Goal: Task Accomplishment & Management: Complete application form

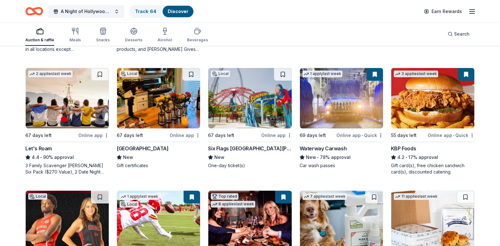
scroll to position [349, 0]
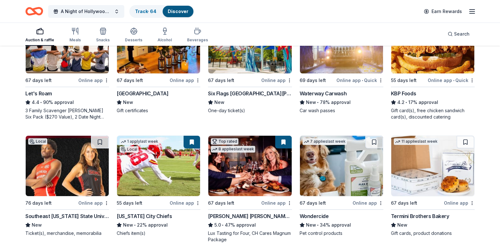
drag, startPoint x: 385, startPoint y: 26, endPoint x: 359, endPoint y: 0, distance: 36.6
click at [385, 26] on div "Auction & raffle Meals Snacks Desserts Alcohol Beverages Search" at bounding box center [250, 33] width 450 height 23
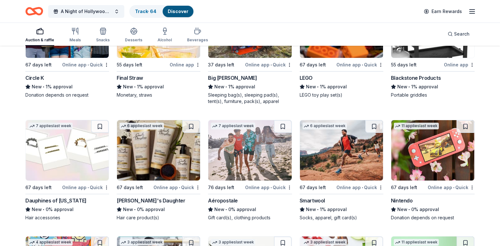
scroll to position [4484, 0]
drag, startPoint x: 275, startPoint y: 148, endPoint x: 271, endPoint y: 151, distance: 5.3
click at [275, 148] on img at bounding box center [249, 150] width 83 height 60
click at [373, 158] on img at bounding box center [341, 150] width 83 height 60
click at [56, 145] on img at bounding box center [67, 150] width 83 height 60
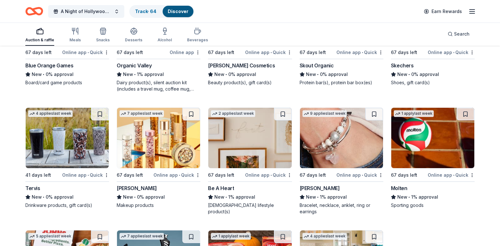
scroll to position [4738, 0]
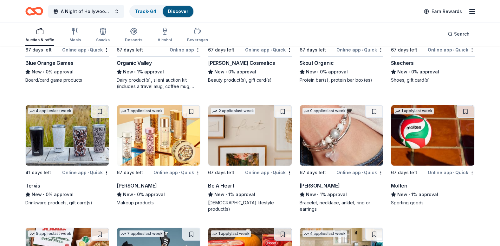
click at [68, 154] on img at bounding box center [67, 135] width 83 height 60
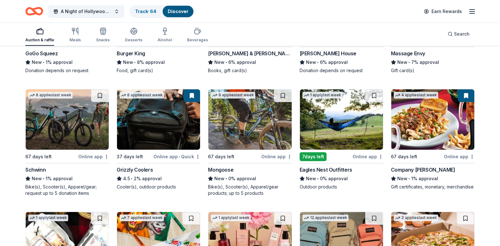
scroll to position [3405, 0]
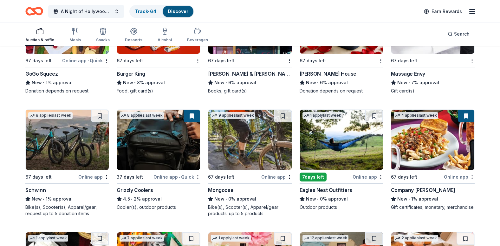
click at [351, 133] on img at bounding box center [341, 139] width 83 height 60
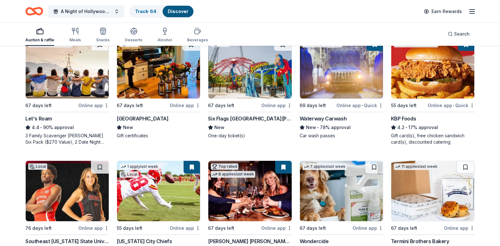
scroll to position [381, 0]
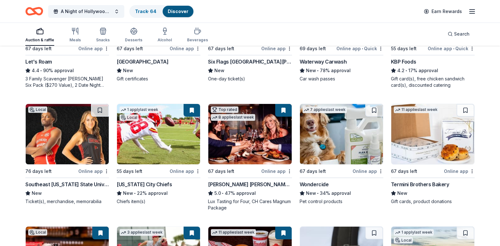
click at [436, 151] on img at bounding box center [433, 134] width 83 height 60
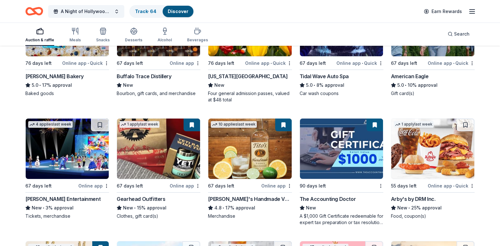
scroll to position [857, 0]
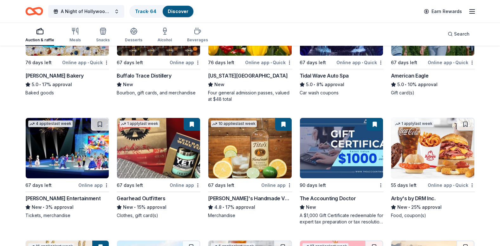
drag, startPoint x: 474, startPoint y: 99, endPoint x: 499, endPoint y: 149, distance: 55.5
click at [474, 99] on div "10 applies last week 67 days left Online app • Quick American Eagle 5.0 • 10% a…" at bounding box center [433, 48] width 84 height 107
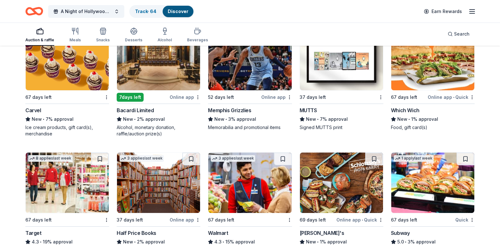
scroll to position [2834, 0]
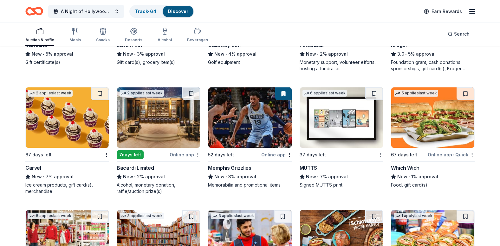
click at [143, 126] on img at bounding box center [158, 117] width 83 height 60
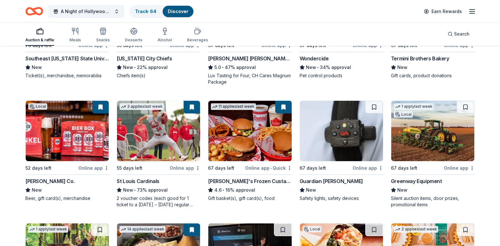
scroll to position [508, 0]
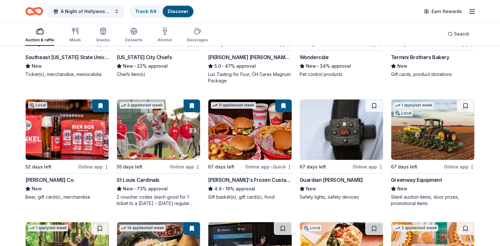
click at [63, 150] on img at bounding box center [67, 129] width 83 height 60
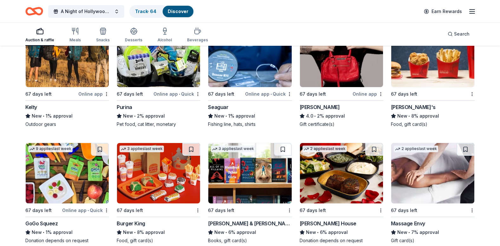
scroll to position [3300, 0]
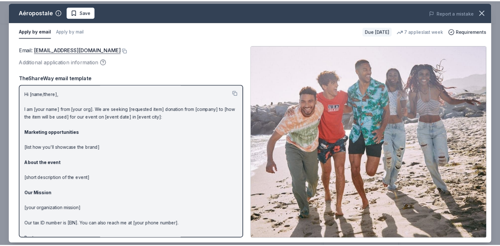
scroll to position [95, 0]
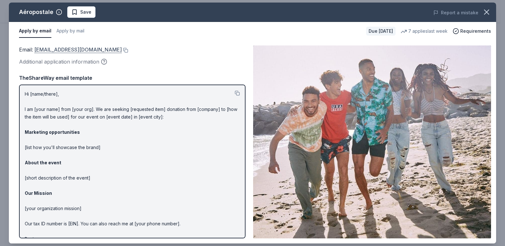
click at [59, 50] on link "charitabledonations@aeropostale.com" at bounding box center [78, 49] width 88 height 8
click at [486, 10] on icon "button" at bounding box center [486, 12] width 9 height 9
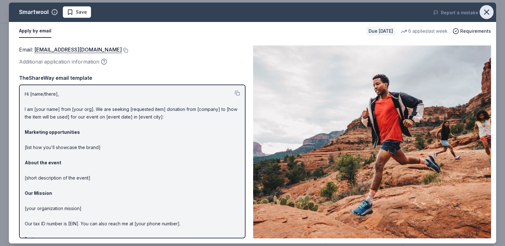
drag, startPoint x: 485, startPoint y: 10, endPoint x: 482, endPoint y: 12, distance: 3.7
click at [485, 10] on icon "button" at bounding box center [487, 12] width 4 height 4
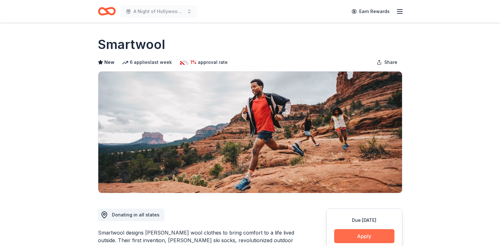
click at [387, 236] on button "Apply" at bounding box center [364, 236] width 60 height 14
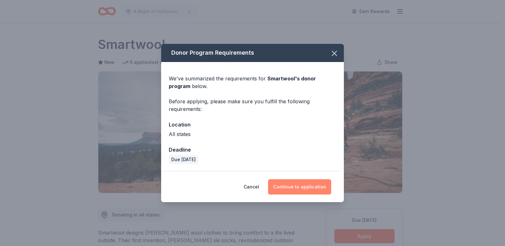
click at [304, 187] on button "Continue to application" at bounding box center [299, 186] width 63 height 15
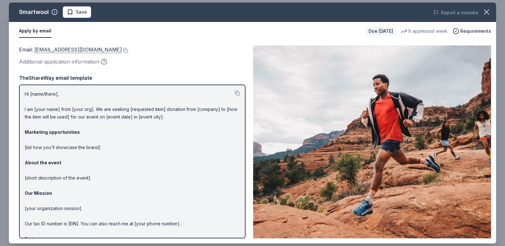
click at [73, 49] on link "customerservice@smartwool.com" at bounding box center [78, 49] width 88 height 8
drag, startPoint x: 493, startPoint y: 13, endPoint x: 488, endPoint y: 12, distance: 4.9
click at [493, 13] on button "button" at bounding box center [487, 12] width 14 height 14
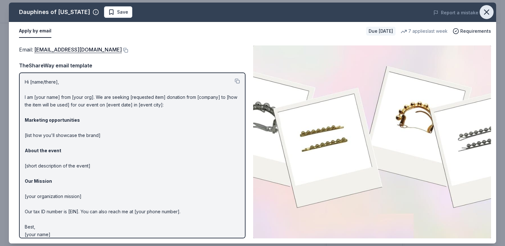
click at [486, 12] on icon "button" at bounding box center [486, 12] width 9 height 9
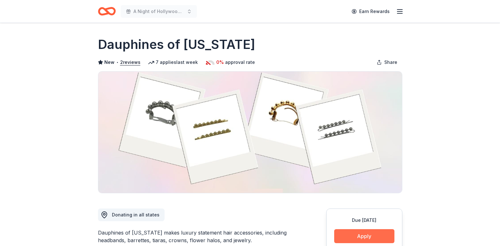
click at [373, 242] on button "Apply" at bounding box center [364, 236] width 60 height 14
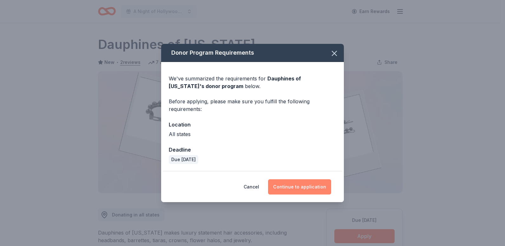
click at [303, 189] on button "Continue to application" at bounding box center [299, 186] width 63 height 15
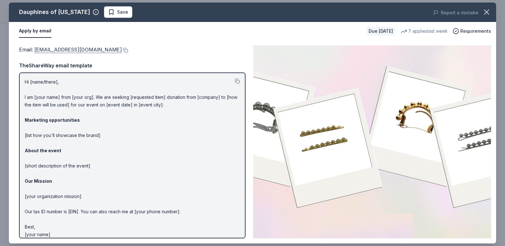
click at [112, 50] on link "donations@dauphinesofnewyork.com" at bounding box center [78, 49] width 88 height 8
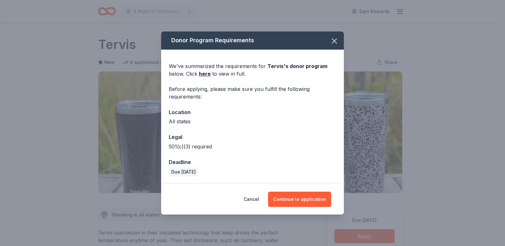
scroll to position [95, 0]
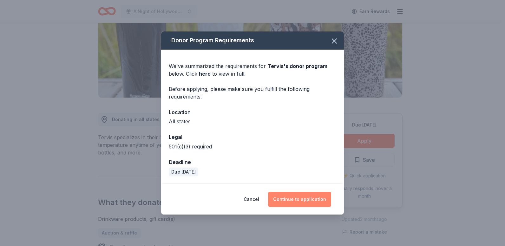
click at [306, 201] on button "Continue to application" at bounding box center [299, 198] width 63 height 15
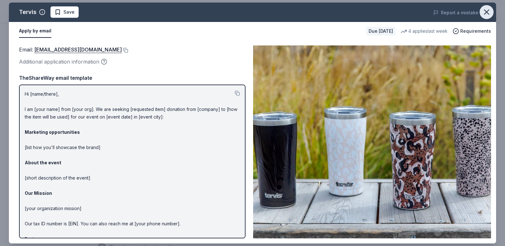
click at [483, 11] on button "button" at bounding box center [487, 12] width 14 height 14
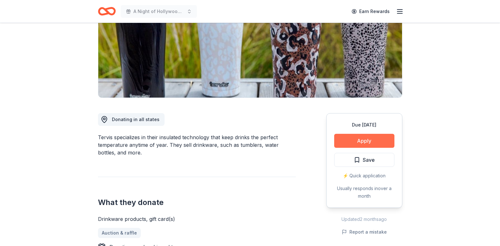
click at [375, 138] on button "Apply" at bounding box center [364, 141] width 60 height 14
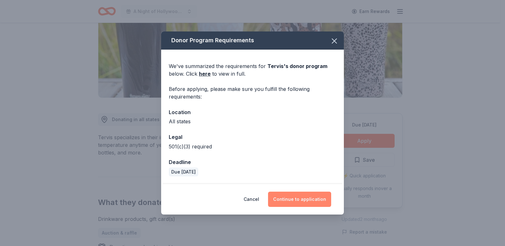
click at [318, 198] on button "Continue to application" at bounding box center [299, 198] width 63 height 15
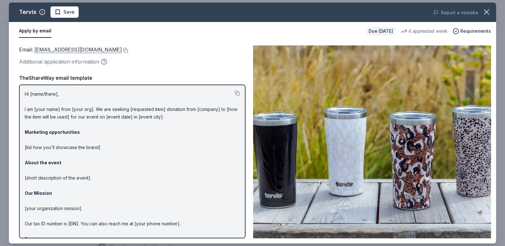
click at [61, 47] on link "donations@tervis.com" at bounding box center [78, 49] width 88 height 8
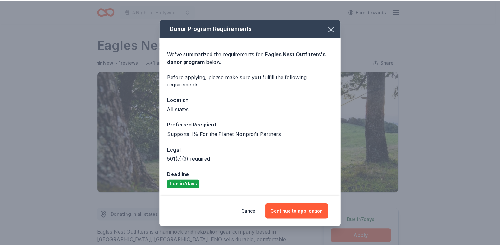
scroll to position [127, 0]
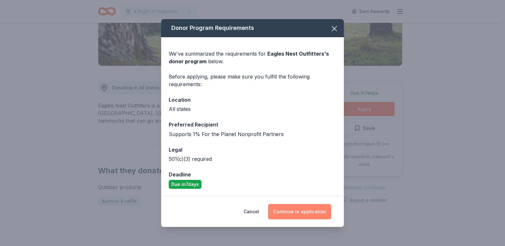
click at [322, 208] on button "Continue to application" at bounding box center [299, 211] width 63 height 15
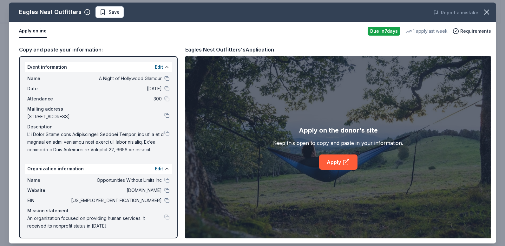
click at [165, 129] on div "Description" at bounding box center [98, 127] width 142 height 8
click at [167, 131] on button at bounding box center [166, 132] width 5 height 5
click at [487, 14] on icon "button" at bounding box center [486, 12] width 9 height 9
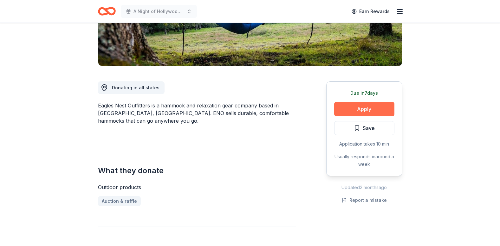
click at [362, 115] on button "Apply" at bounding box center [364, 109] width 60 height 14
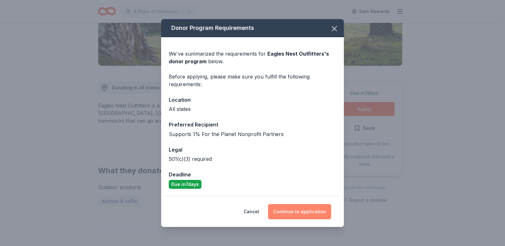
click at [325, 212] on button "Continue to application" at bounding box center [299, 211] width 63 height 15
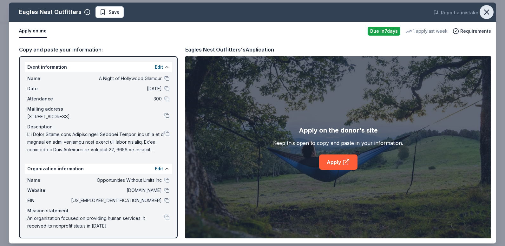
click at [486, 14] on icon "button" at bounding box center [486, 12] width 9 height 9
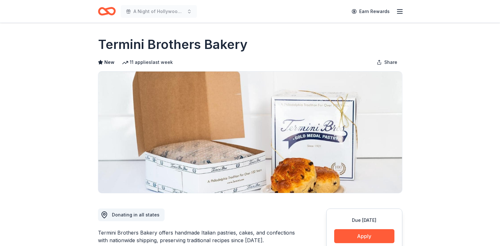
scroll to position [32, 0]
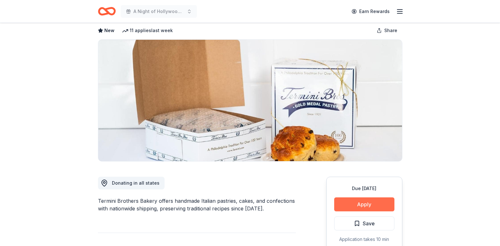
click at [381, 204] on button "Apply" at bounding box center [364, 204] width 60 height 14
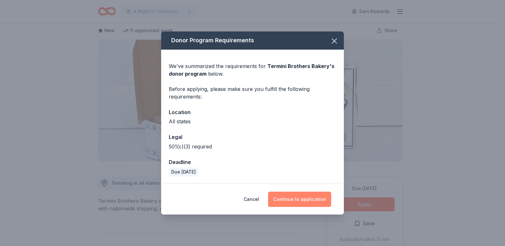
click at [307, 197] on button "Continue to application" at bounding box center [299, 198] width 63 height 15
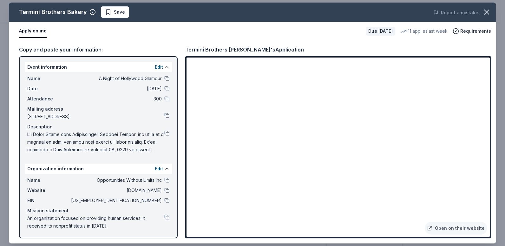
click at [167, 132] on button at bounding box center [166, 132] width 5 height 5
click at [487, 16] on icon "button" at bounding box center [486, 12] width 9 height 9
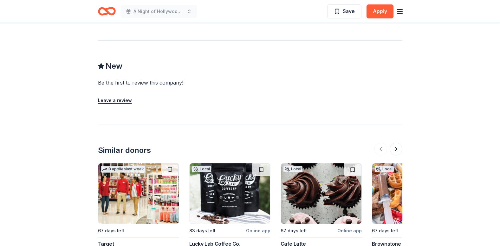
scroll to position [571, 0]
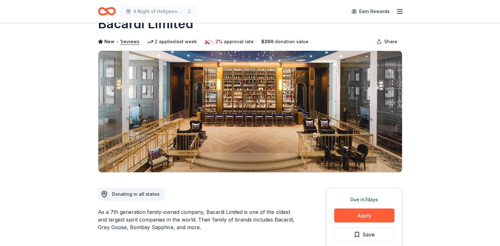
scroll to position [32, 0]
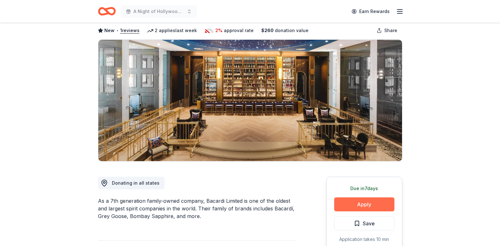
click at [360, 204] on button "Apply" at bounding box center [364, 204] width 60 height 14
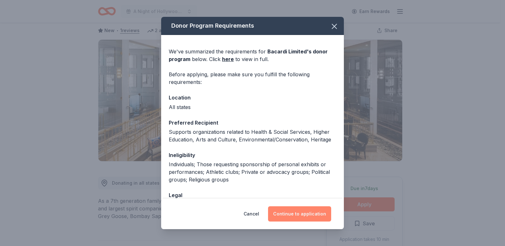
click at [300, 212] on button "Continue to application" at bounding box center [299, 213] width 63 height 15
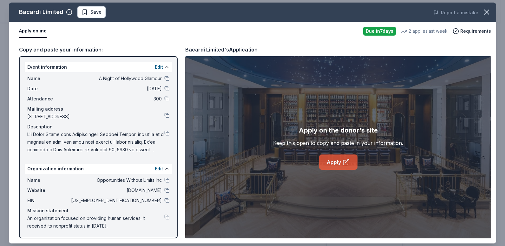
click at [345, 155] on link "Apply" at bounding box center [338, 161] width 38 height 15
click at [491, 16] on button "button" at bounding box center [487, 12] width 14 height 14
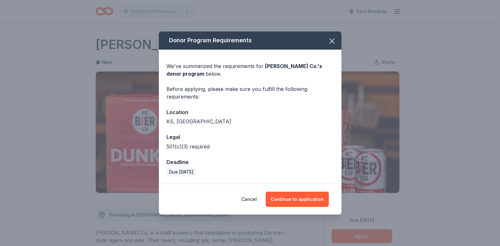
scroll to position [95, 0]
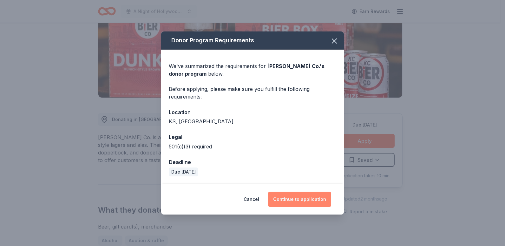
click at [297, 202] on button "Continue to application" at bounding box center [299, 198] width 63 height 15
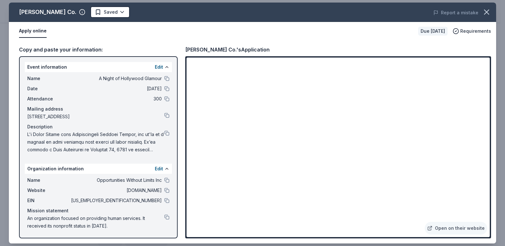
drag, startPoint x: 169, startPoint y: 192, endPoint x: 180, endPoint y: 193, distance: 11.4
click at [169, 192] on div at bounding box center [166, 190] width 5 height 5
click at [488, 10] on icon "button" at bounding box center [486, 12] width 9 height 9
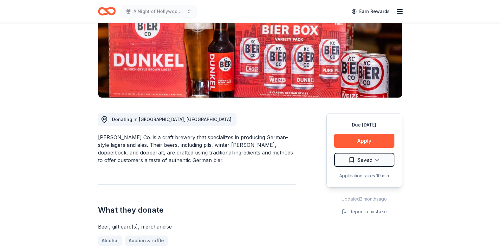
scroll to position [0, 0]
